Goal: Task Accomplishment & Management: Manage account settings

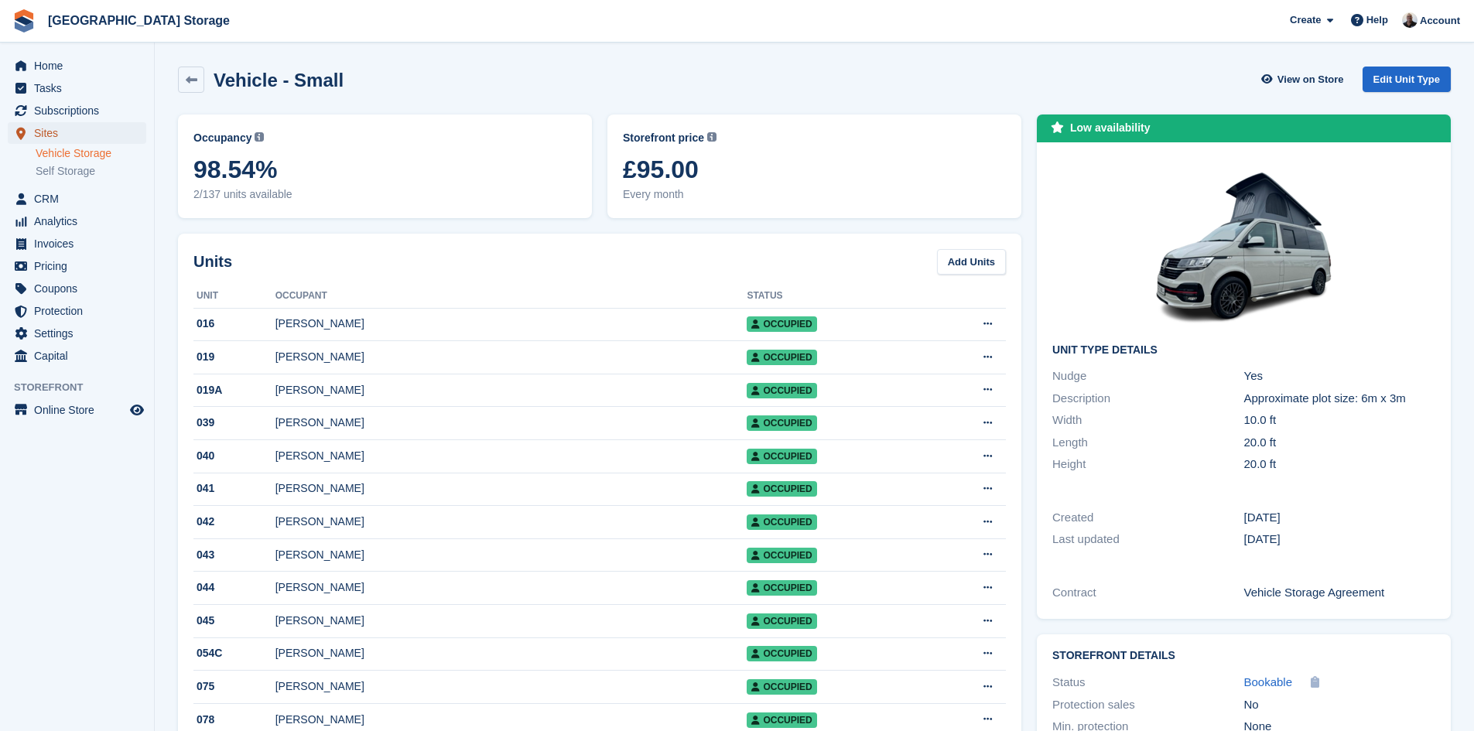
click at [36, 135] on span "Sites" at bounding box center [80, 133] width 93 height 22
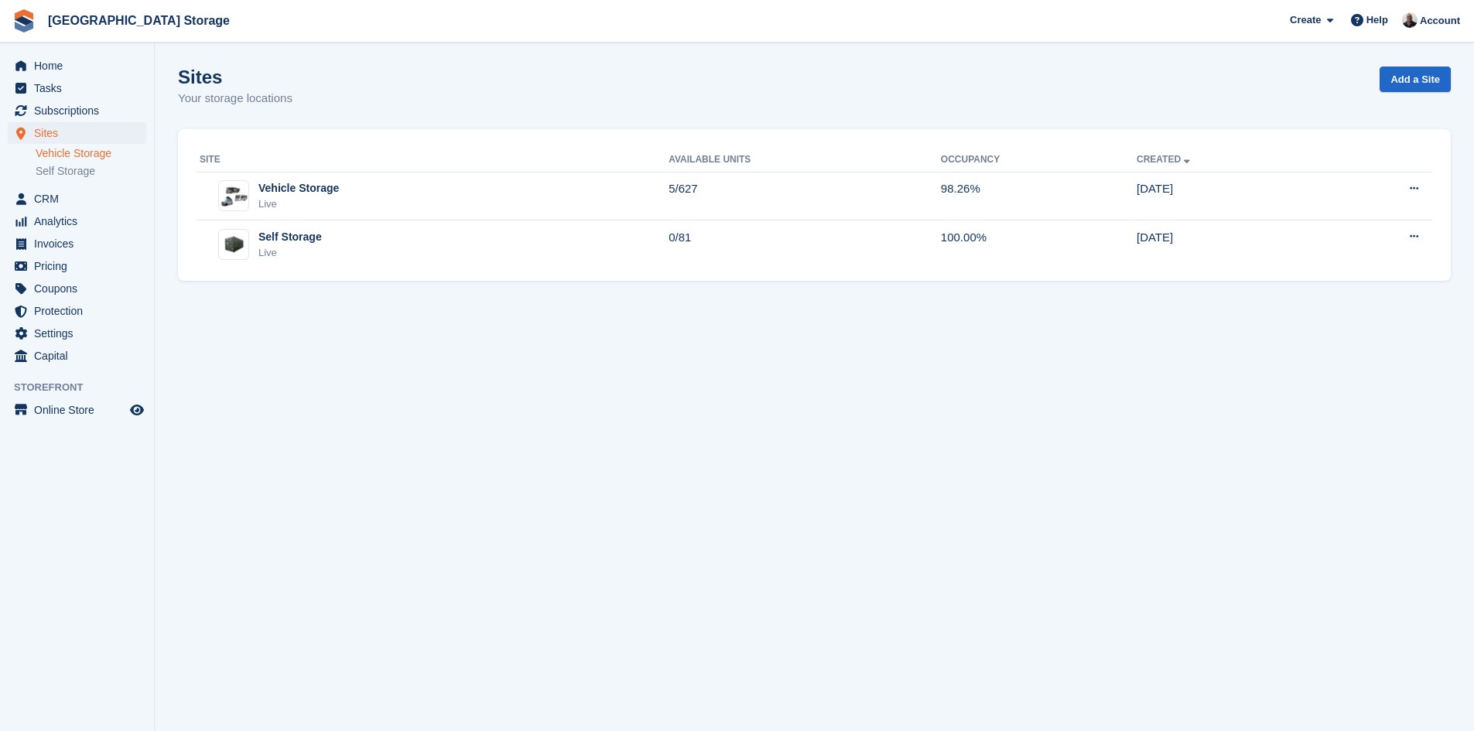
click at [50, 154] on link "Vehicle Storage" at bounding box center [91, 153] width 111 height 15
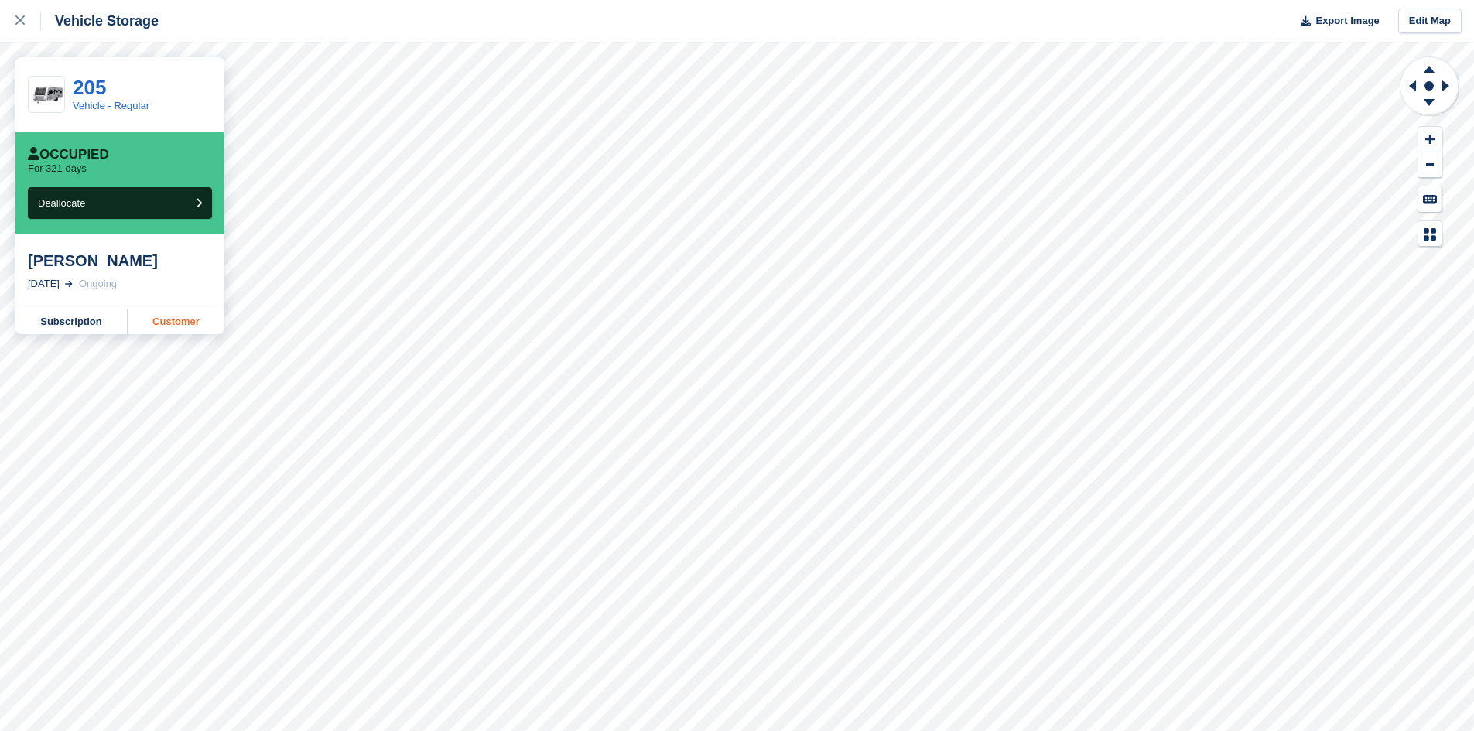
click at [149, 324] on link "Customer" at bounding box center [176, 321] width 97 height 25
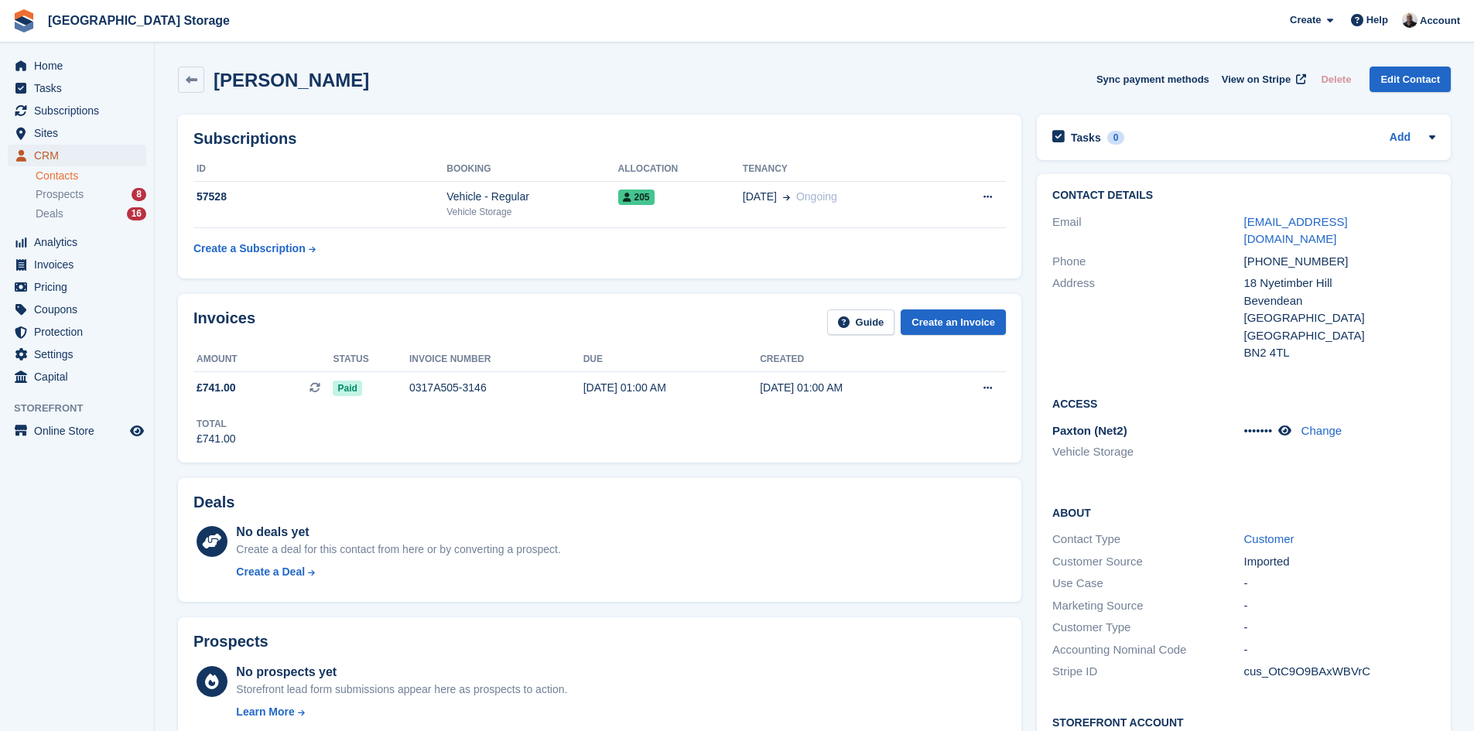
drag, startPoint x: 57, startPoint y: 156, endPoint x: 615, endPoint y: 151, distance: 557.8
click at [57, 156] on span "CRM" at bounding box center [80, 156] width 93 height 22
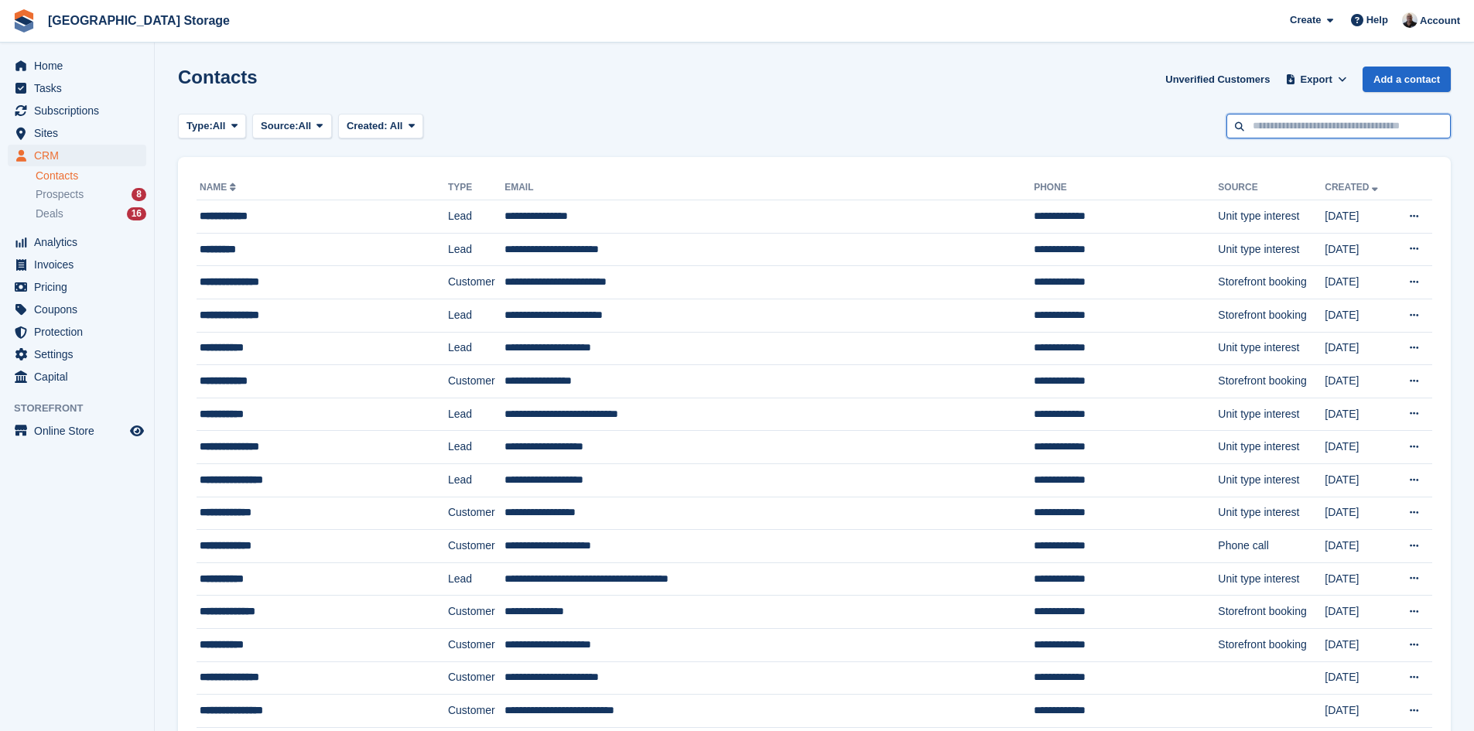
click at [1252, 132] on input "text" at bounding box center [1338, 127] width 224 height 26
